Goal: Task Accomplishment & Management: Use online tool/utility

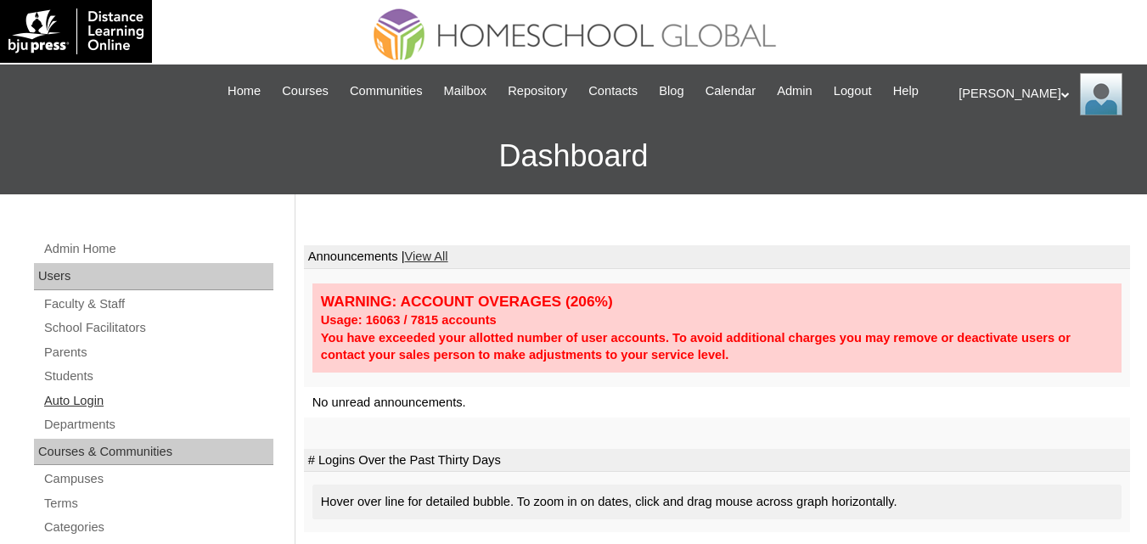
click at [87, 412] on link "Auto Login" at bounding box center [157, 401] width 231 height 21
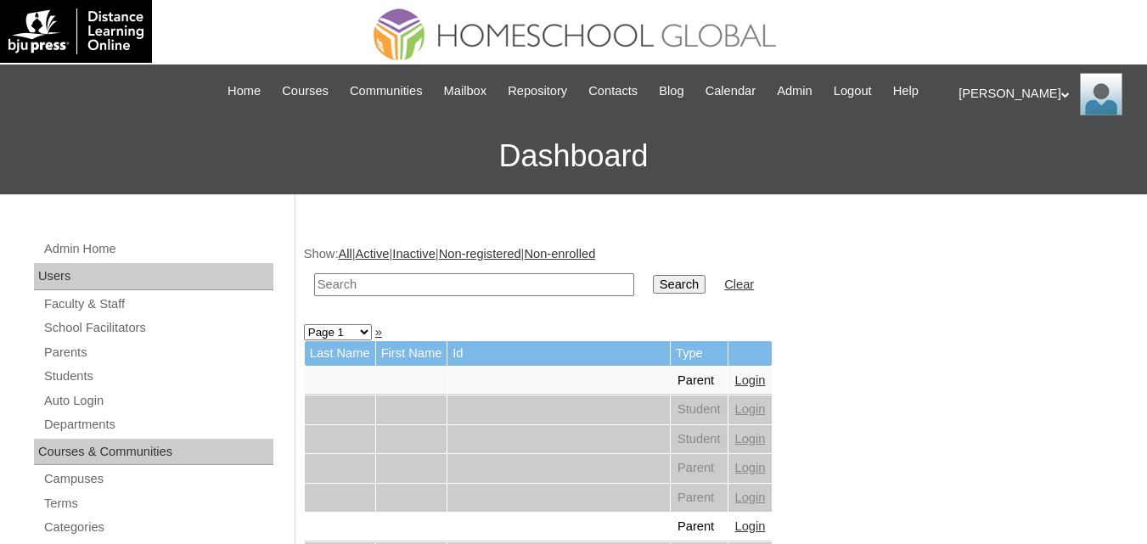
click at [512, 289] on td at bounding box center [474, 285] width 337 height 40
click at [526, 294] on input "text" at bounding box center [474, 284] width 320 height 23
type input "Alren"
click at [653, 275] on input "Search" at bounding box center [679, 284] width 53 height 19
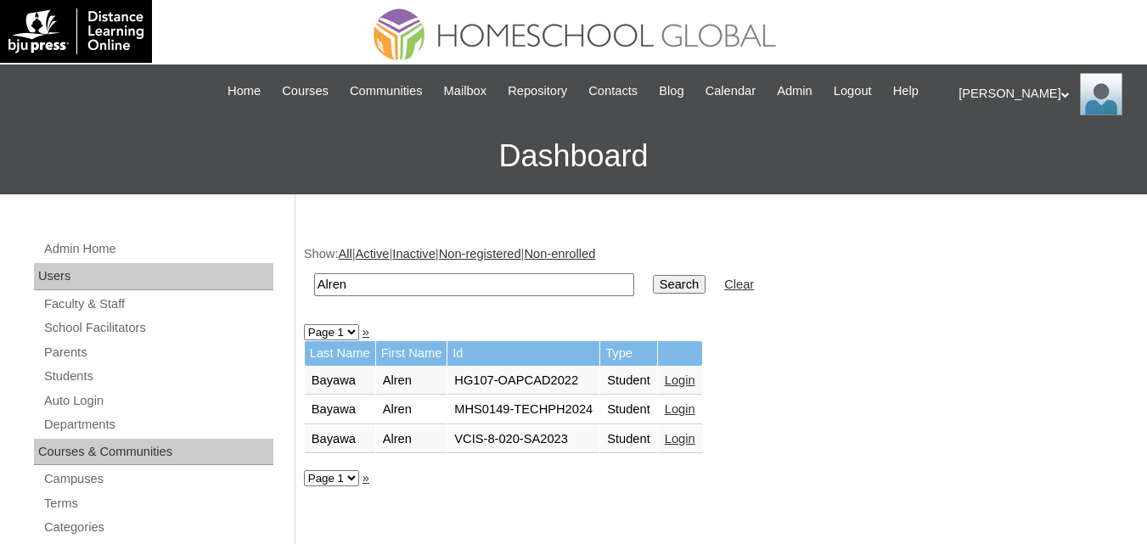
click at [679, 416] on link "Login" at bounding box center [680, 410] width 31 height 14
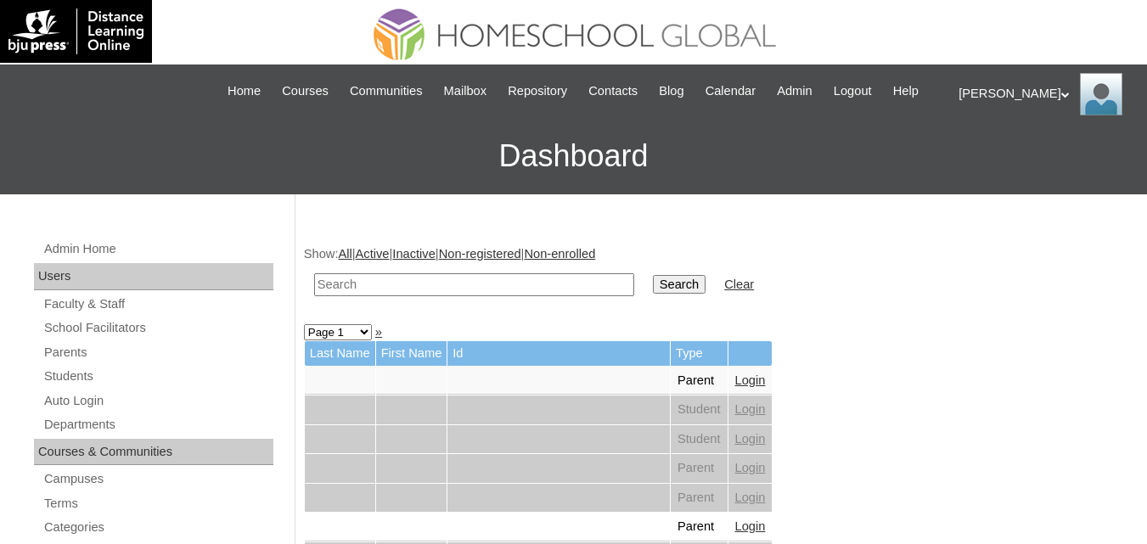
click at [431, 296] on input "text" at bounding box center [474, 284] width 320 height 23
paste input "Reisha Maeve"
type input "[PERSON_NAME]"
click at [645, 293] on td "Search" at bounding box center [680, 285] width 70 height 40
click at [653, 294] on input "Search" at bounding box center [679, 284] width 53 height 19
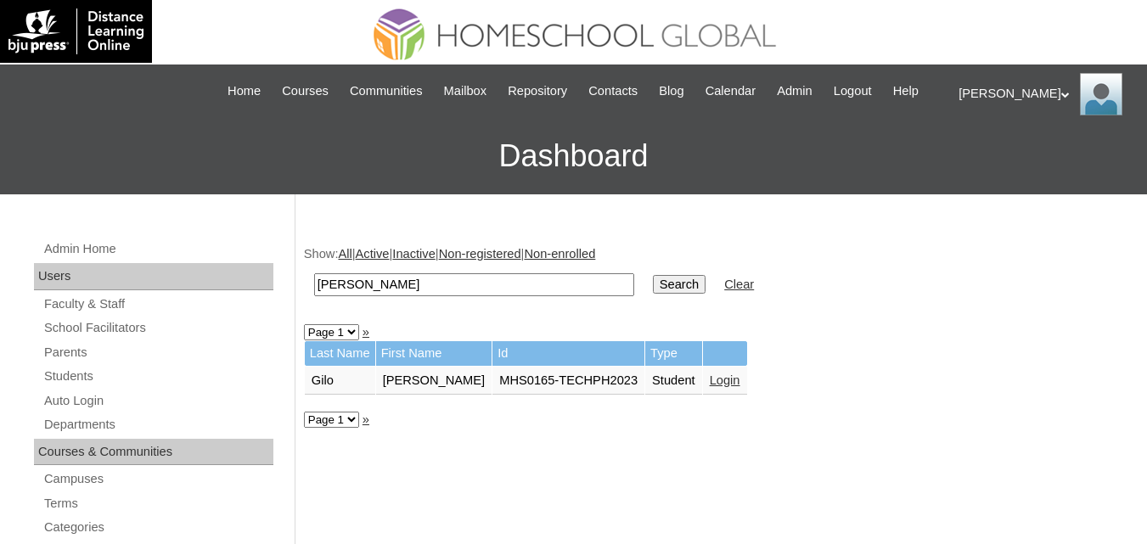
click at [710, 387] on link "Login" at bounding box center [725, 381] width 31 height 14
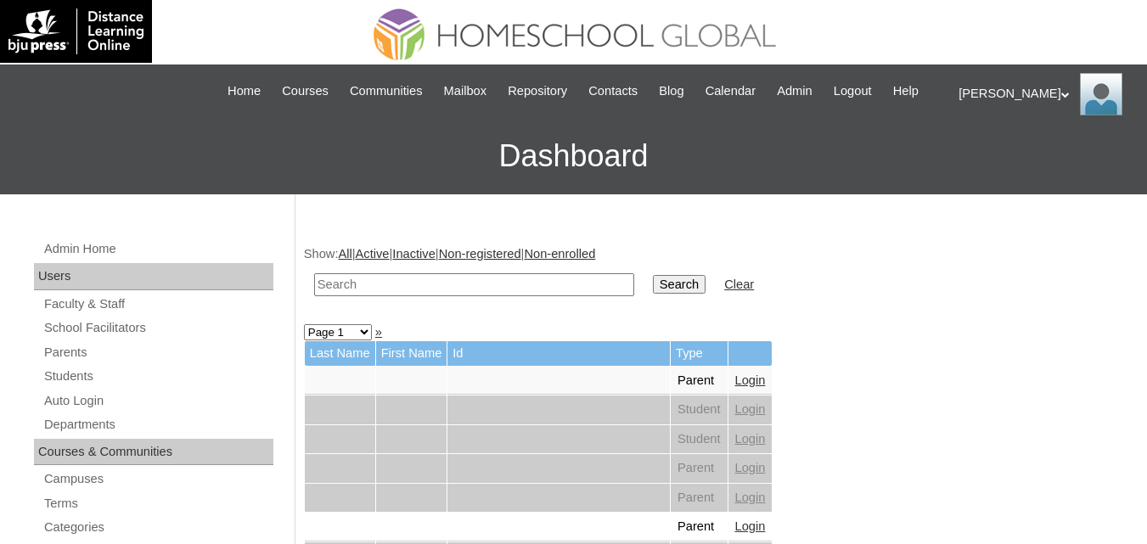
click at [400, 296] on input "text" at bounding box center [474, 284] width 320 height 23
paste input "[PERSON_NAME]"
type input "Luna Mikaela"
click at [653, 294] on input "Search" at bounding box center [679, 284] width 53 height 19
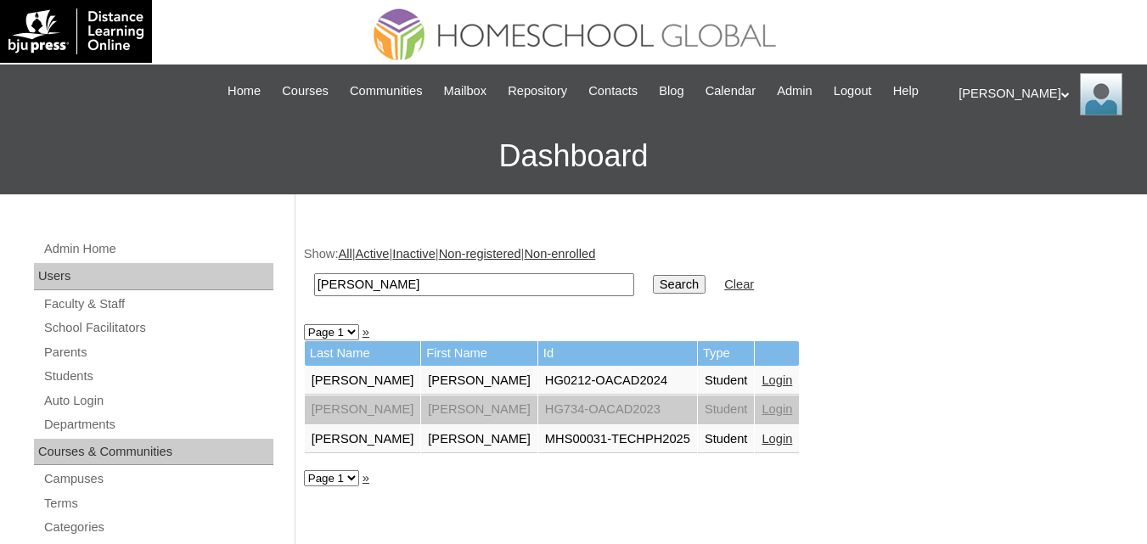
click at [762, 446] on link "Login" at bounding box center [777, 439] width 31 height 14
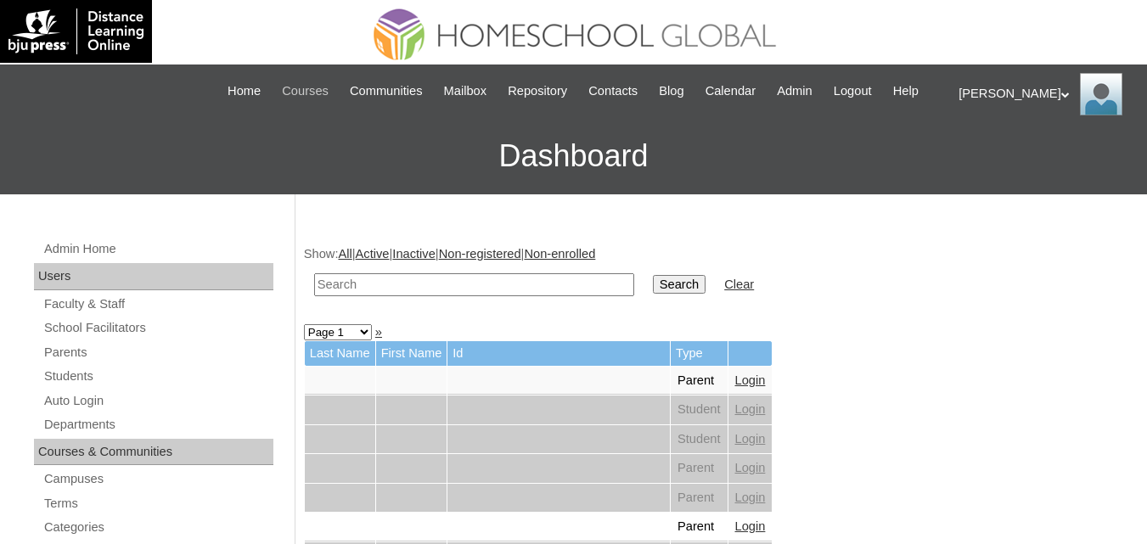
click at [312, 89] on span "Courses" at bounding box center [305, 92] width 47 height 20
